Goal: Task Accomplishment & Management: Use online tool/utility

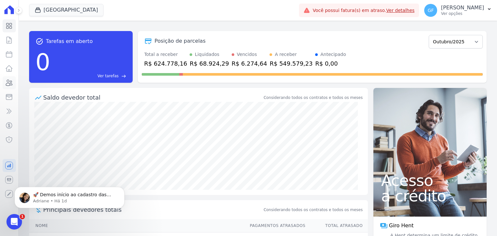
click at [9, 84] on icon at bounding box center [9, 83] width 8 height 8
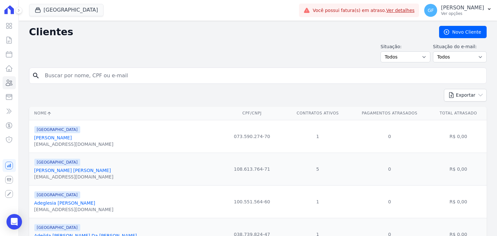
click at [87, 73] on input "search" at bounding box center [262, 75] width 443 height 13
type input "mayara josin"
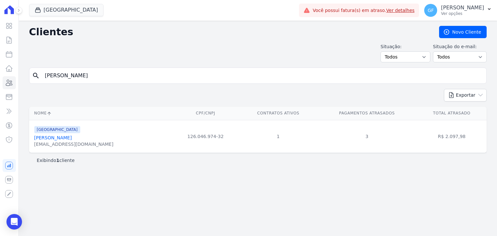
click at [66, 136] on link "Mayara Josinete Da Silva" at bounding box center [53, 137] width 38 height 5
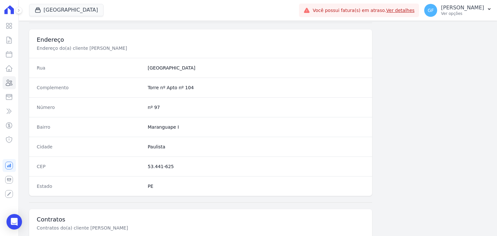
scroll to position [367, 0]
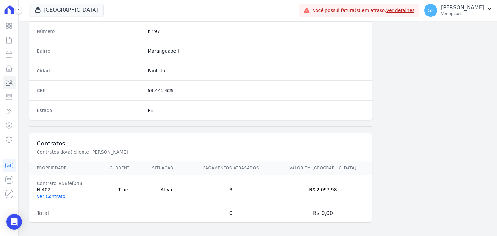
click at [62, 194] on link "Ver Contrato" at bounding box center [51, 196] width 28 height 5
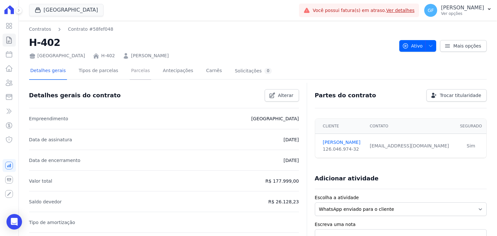
click at [131, 69] on link "Parcelas" at bounding box center [140, 71] width 21 height 17
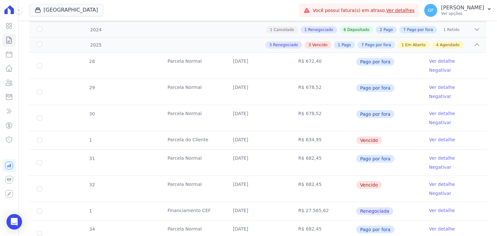
scroll to position [97, 0]
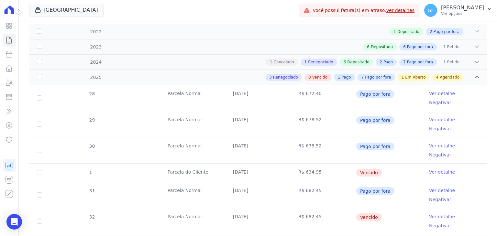
drag, startPoint x: 233, startPoint y: 150, endPoint x: 353, endPoint y: 153, distance: 120.1
click at [364, 163] on tr "1 Parcela do Cliente 31/03/2025 R$ 634,95 Vencido Ver detalhe" at bounding box center [258, 172] width 458 height 18
drag, startPoint x: 234, startPoint y: 185, endPoint x: 415, endPoint y: 185, distance: 180.9
click at [415, 208] on tr "32 Parcela Normal 20/05/2025 R$ 682,45 Vencido Ver detalhe Negativar" at bounding box center [258, 221] width 458 height 26
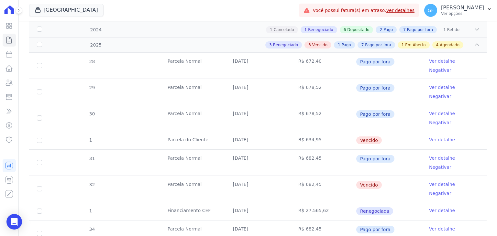
scroll to position [162, 0]
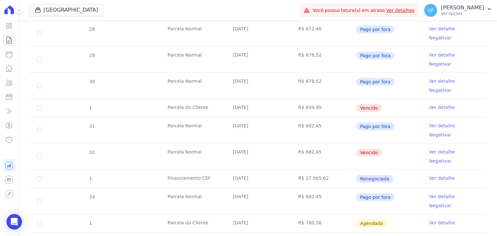
click at [330, 99] on td "R$ 634,95" at bounding box center [323, 108] width 65 height 18
click at [438, 149] on link "Ver detalhe" at bounding box center [442, 152] width 26 height 6
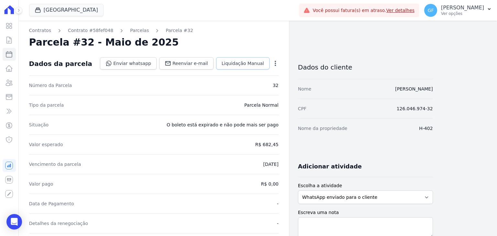
click at [239, 59] on link "Liquidação Manual" at bounding box center [242, 63] width 53 height 12
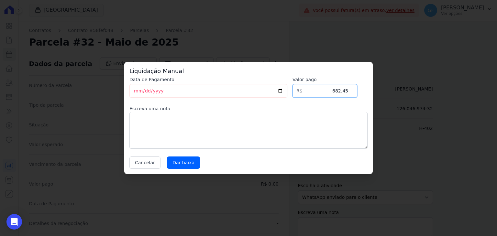
drag, startPoint x: 335, startPoint y: 95, endPoint x: 354, endPoint y: 93, distance: 19.5
click at [354, 93] on input "682.45" at bounding box center [325, 91] width 65 height 14
paste input "93.42"
type input "693.42"
click at [186, 165] on input "Dar baixa" at bounding box center [183, 163] width 33 height 12
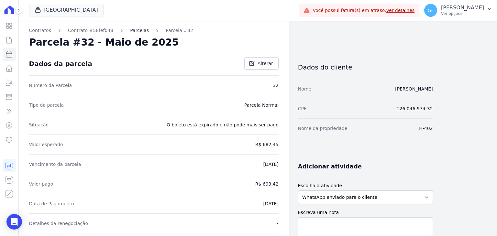
click at [131, 29] on link "Parcelas" at bounding box center [139, 30] width 19 height 7
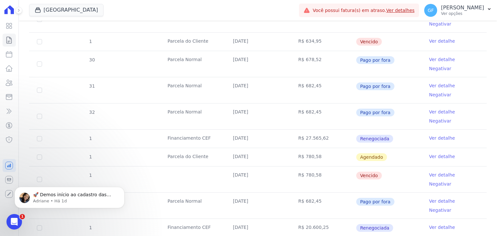
scroll to position [259, 0]
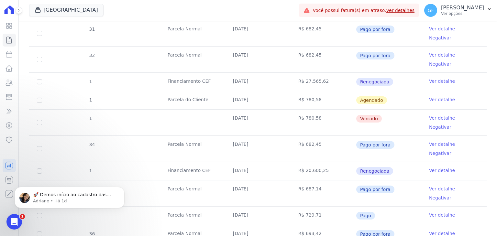
drag, startPoint x: 231, startPoint y: 81, endPoint x: 386, endPoint y: 81, distance: 154.7
click at [385, 109] on tr "1 31/07/2025 R$ 780,58 Vencido Ver detalhe Negativar" at bounding box center [258, 122] width 458 height 26
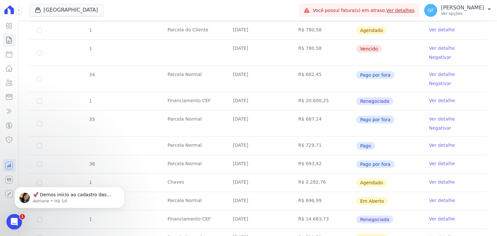
scroll to position [297, 0]
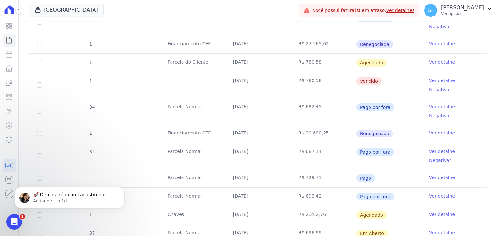
drag, startPoint x: 273, startPoint y: 170, endPoint x: 401, endPoint y: 175, distance: 128.9
click at [401, 224] on tr "37 Parcela Normal 20/10/2025 R$ 696,99 Em Aberto Ver detalhe" at bounding box center [258, 233] width 458 height 18
drag, startPoint x: 232, startPoint y: 131, endPoint x: 407, endPoint y: 134, distance: 175.2
click at [407, 187] on tr "36 Parcela Normal 20/09/2025 R$ 693,42 Pago por fora Ver detalhe" at bounding box center [258, 196] width 458 height 18
drag, startPoint x: 264, startPoint y: 100, endPoint x: 396, endPoint y: 132, distance: 135.9
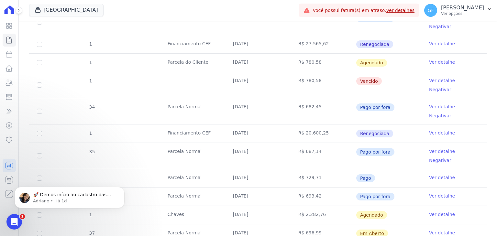
click at [396, 132] on tbody "28 Parcela Normal 20/01/2025 R$ 672,40 Pago por fora Ver detalhe Negativar 29 P…" at bounding box center [258, 92] width 458 height 412
drag, startPoint x: 241, startPoint y: 156, endPoint x: 396, endPoint y: 151, distance: 154.8
click at [396, 206] on tr "1 Chaves 30/10/2025 R$ 2.282,76 Agendado Ver detalhe" at bounding box center [258, 215] width 458 height 18
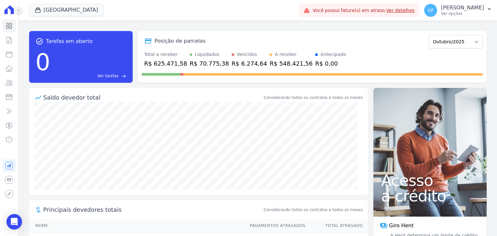
click at [19, 12] on icon at bounding box center [19, 10] width 4 height 4
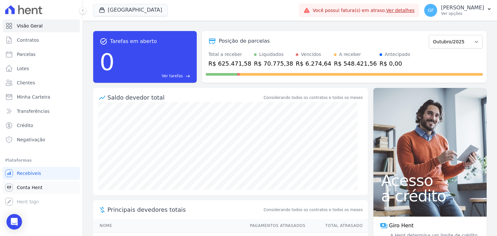
click at [22, 189] on span "Conta Hent" at bounding box center [30, 188] width 26 height 6
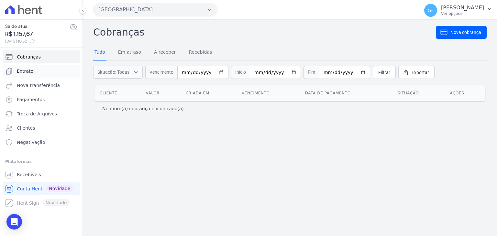
click at [32, 77] on link "Extrato" at bounding box center [41, 71] width 77 height 13
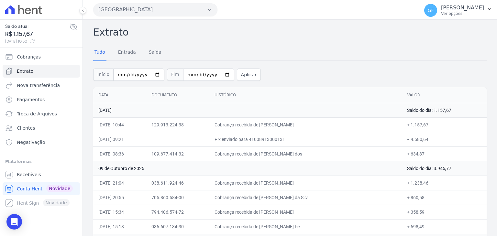
drag, startPoint x: 39, startPoint y: 32, endPoint x: 0, endPoint y: 33, distance: 38.5
click at [0, 33] on div "Saldo atual R$ 1.157,67 [DATE] 10:50" at bounding box center [41, 33] width 83 height 28
copy span "R$ 1.157,67"
